Goal: Information Seeking & Learning: Understand process/instructions

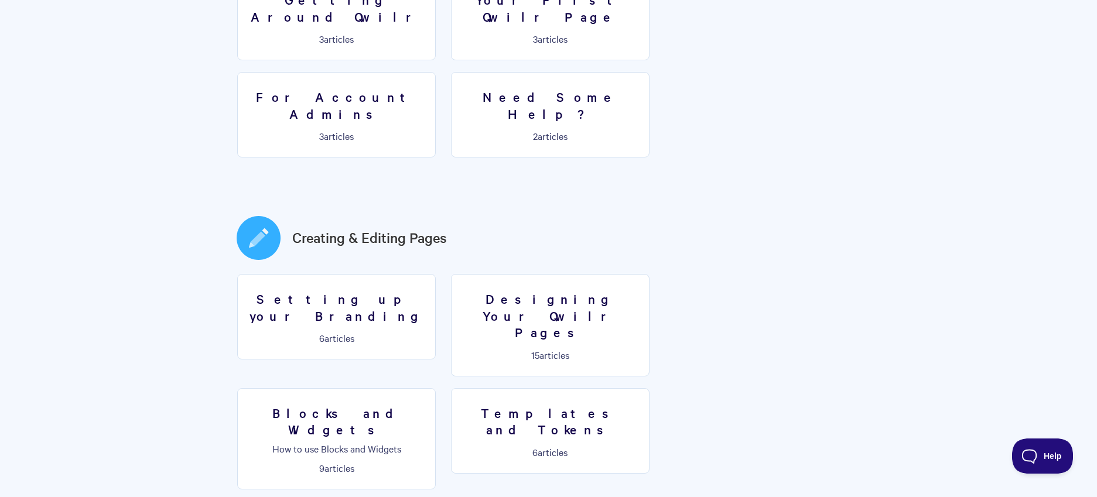
scroll to position [303, 0]
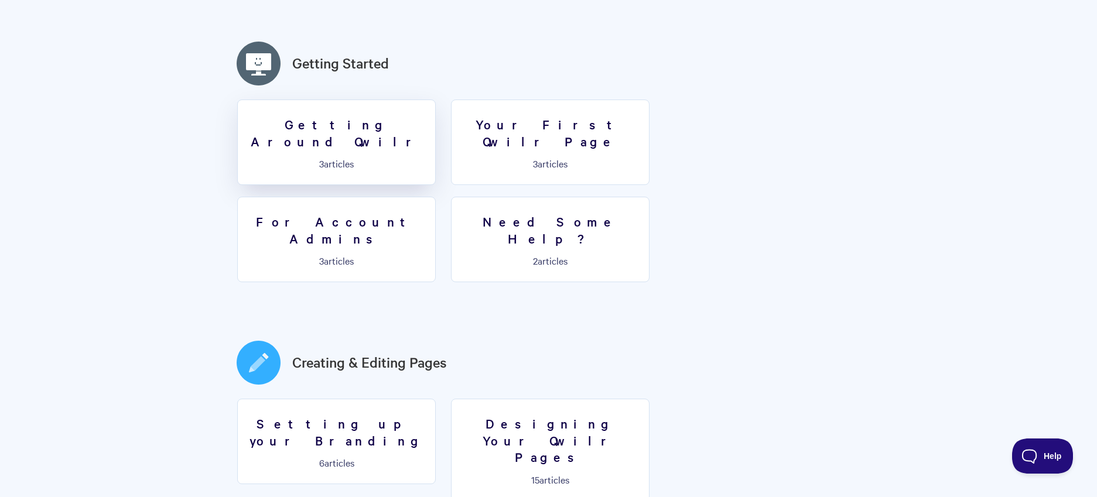
click at [360, 137] on link "Getting Around Qwilr 3 articles" at bounding box center [336, 142] width 198 height 85
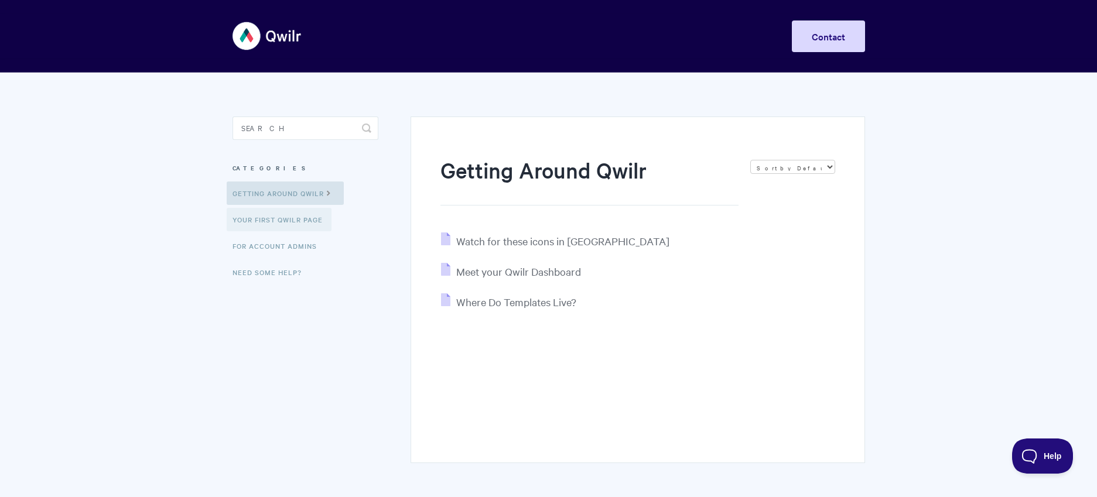
click at [303, 227] on link "Your First Qwilr Page" at bounding box center [279, 219] width 105 height 23
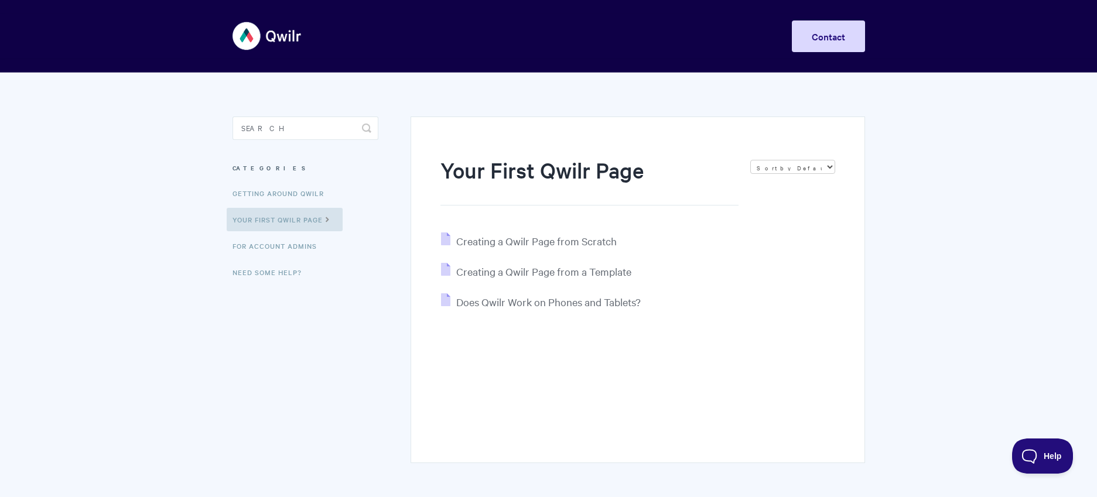
click at [285, 35] on img at bounding box center [267, 36] width 70 height 44
